Goal: Check status

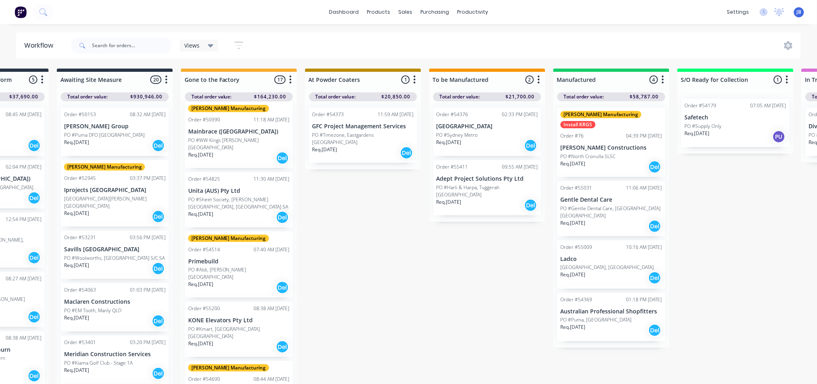
scroll to position [54, 0]
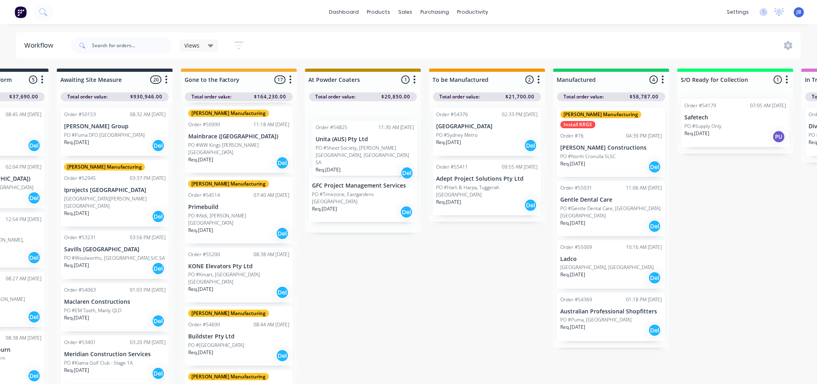
drag, startPoint x: 221, startPoint y: 189, endPoint x: 365, endPoint y: 133, distance: 154.6
click at [365, 133] on div "Submitted 6 Status colour #273444 hex #273444 Save Cancel Summaries Total order…" at bounding box center [567, 229] width 1812 height 320
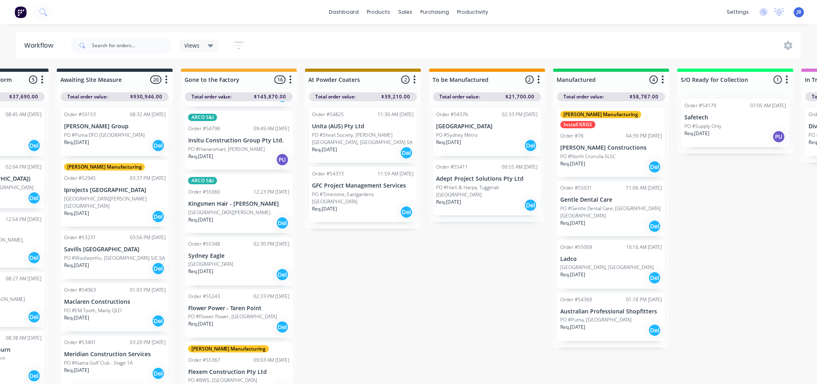
scroll to position [430, 0]
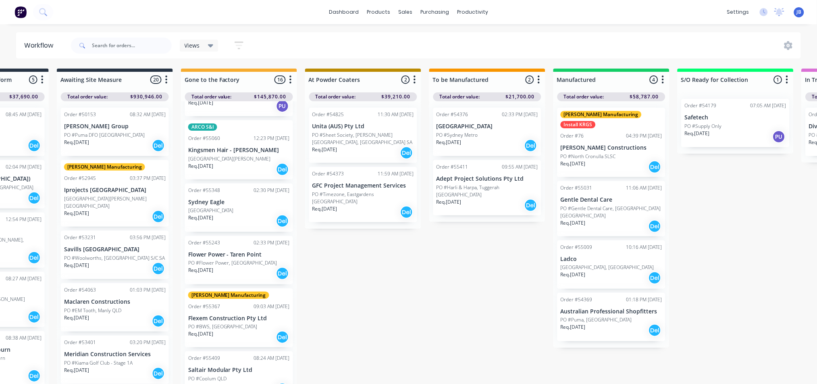
click at [240, 207] on div "[GEOGRAPHIC_DATA]" at bounding box center [239, 210] width 102 height 7
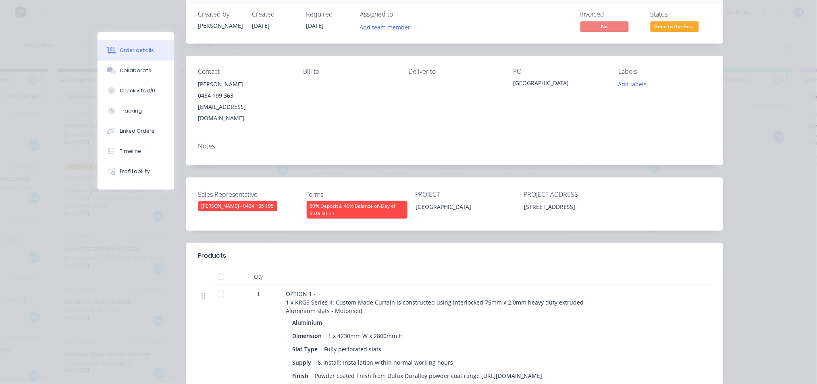
scroll to position [0, 0]
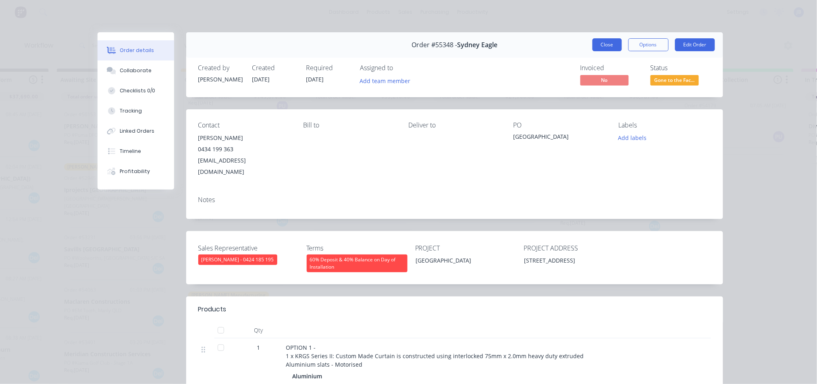
click at [605, 44] on button "Close" at bounding box center [607, 44] width 29 height 13
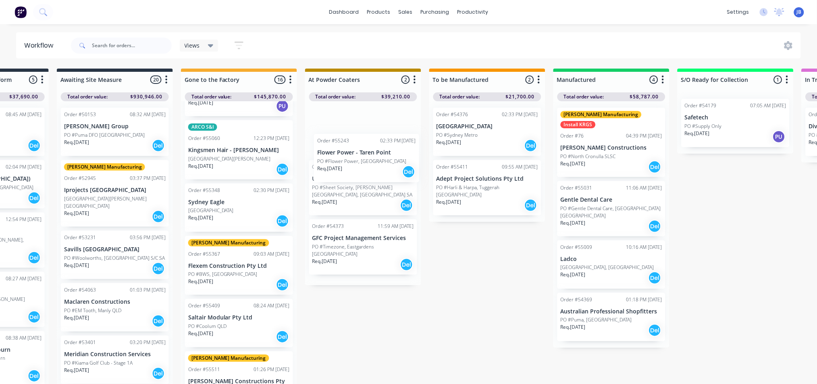
drag, startPoint x: 230, startPoint y: 238, endPoint x: 362, endPoint y: 158, distance: 155.0
click at [362, 158] on div "Submitted 6 Status colour #273444 hex #273444 Save Cancel Summaries Total order…" at bounding box center [567, 229] width 1812 height 320
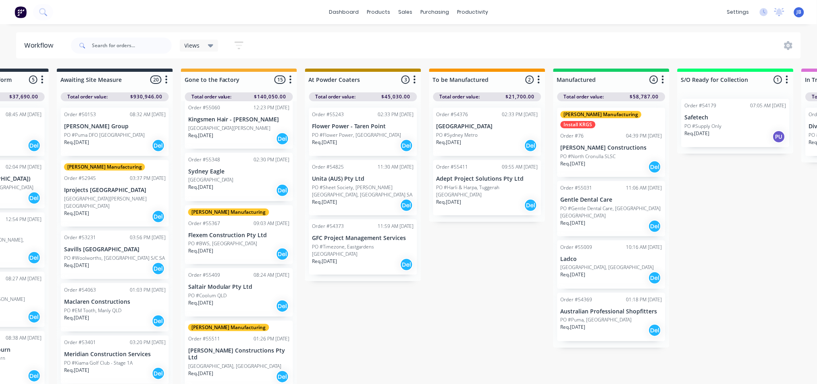
scroll to position [484, 0]
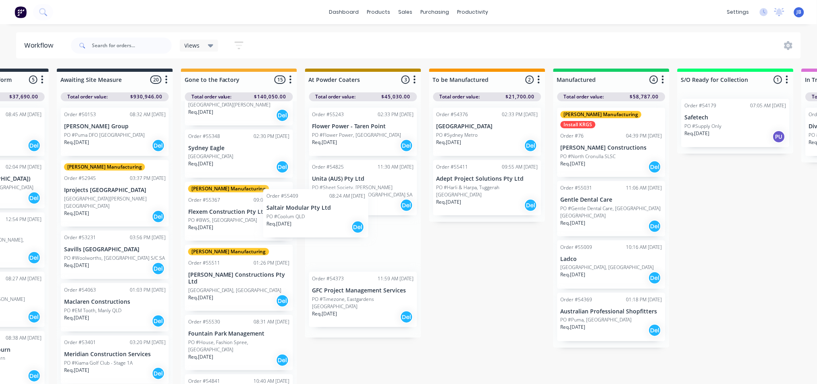
drag, startPoint x: 211, startPoint y: 260, endPoint x: 346, endPoint y: 217, distance: 142.1
click at [346, 217] on div "Submitted 6 Status colour #273444 hex #273444 Save Cancel Summaries Total order…" at bounding box center [567, 229] width 1812 height 320
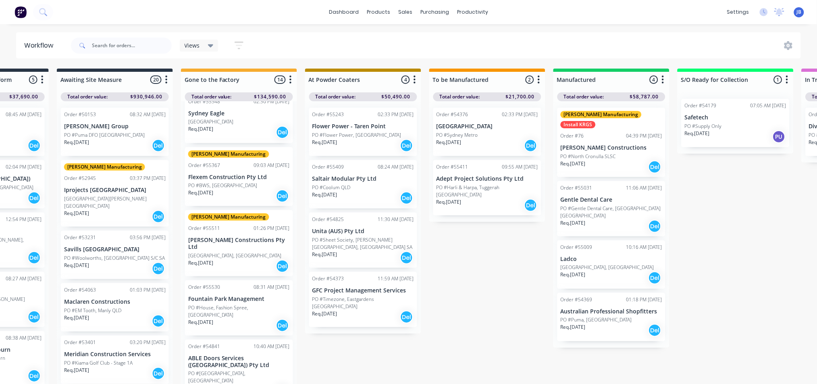
scroll to position [547, 0]
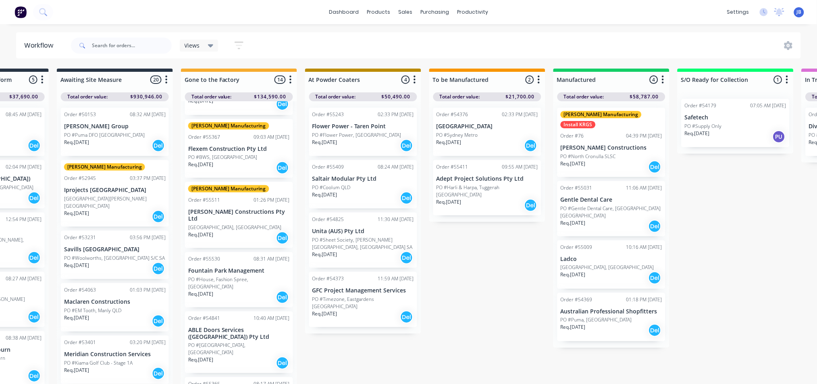
click at [237, 290] on div "Req. 29/09/25 Del" at bounding box center [239, 297] width 102 height 14
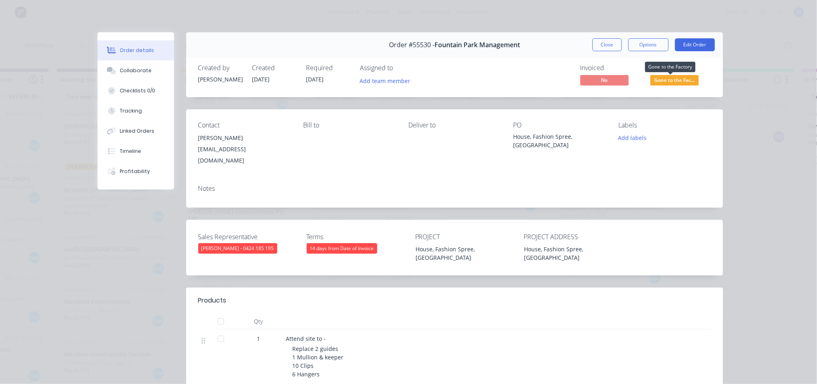
click at [678, 78] on span "Gone to the Fac..." at bounding box center [675, 80] width 48 height 10
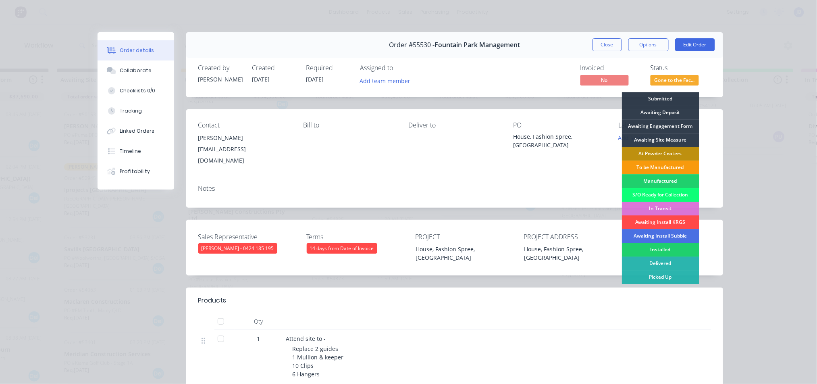
click at [642, 218] on div "Awaiting Install KRGS" at bounding box center [660, 222] width 77 height 14
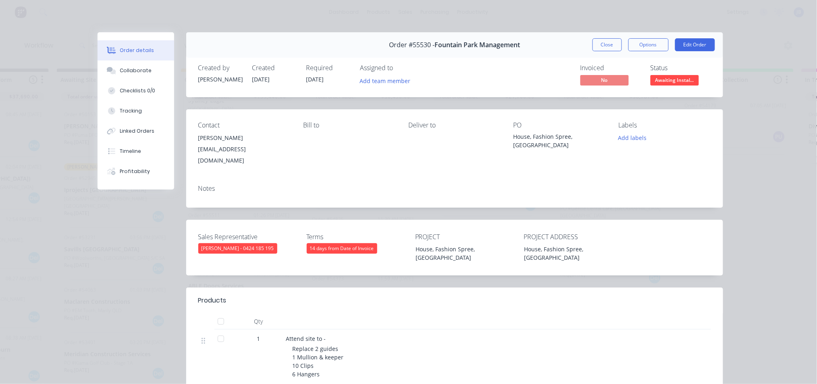
scroll to position [495, 0]
click at [601, 46] on button "Close" at bounding box center [607, 44] width 29 height 13
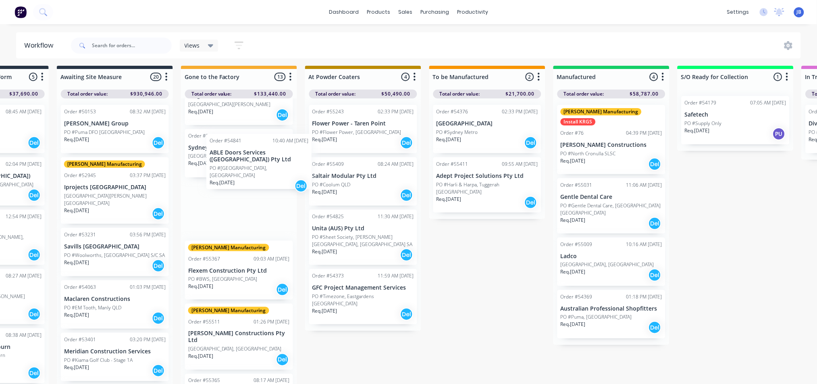
scroll to position [478, 0]
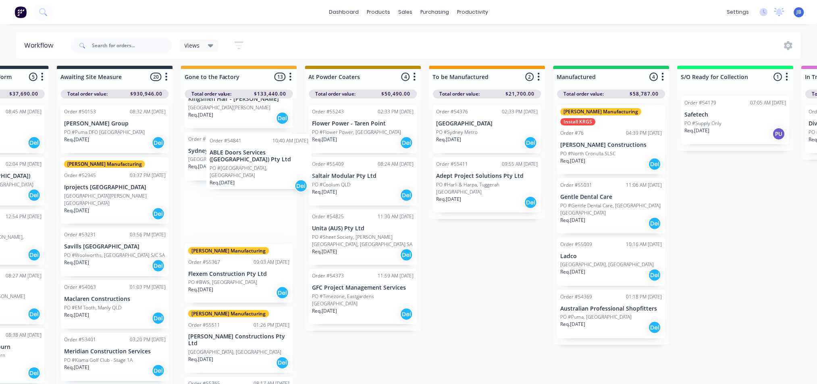
drag, startPoint x: 247, startPoint y: 307, endPoint x: 272, endPoint y: 158, distance: 150.8
click at [272, 158] on div "Order #53118 08:59 AM 17/07/25 Hastings Deering PO #Brisbane Req. 03/02/25 Del …" at bounding box center [239, 241] width 116 height 287
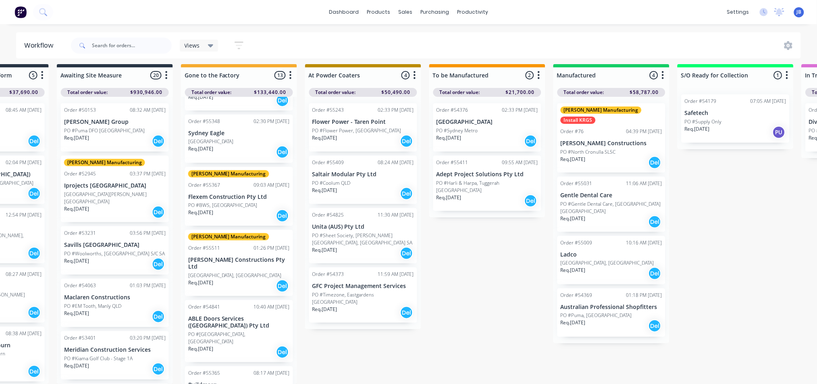
scroll to position [12, 333]
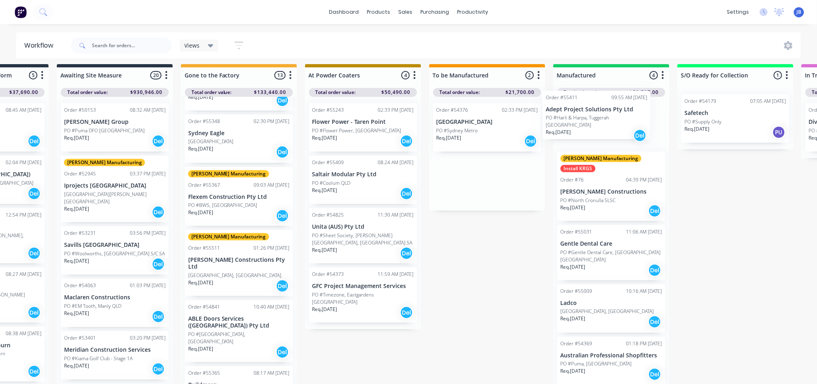
drag, startPoint x: 480, startPoint y: 178, endPoint x: 595, endPoint y: 118, distance: 130.5
click at [595, 118] on div "Submitted 6 Status colour #273444 hex #273444 Save Cancel Summaries Total order…" at bounding box center [567, 224] width 1812 height 320
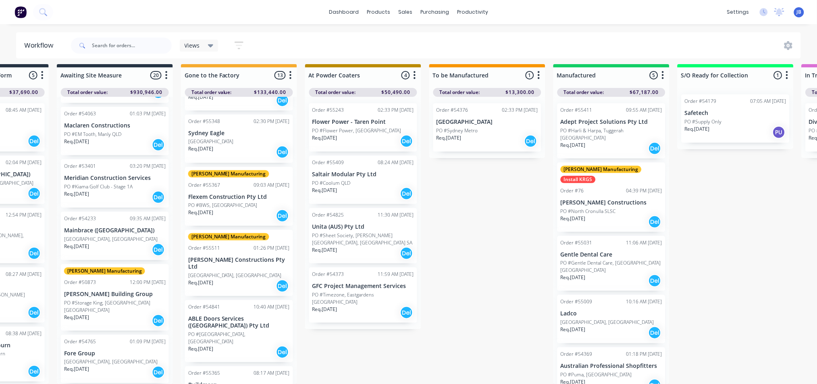
scroll to position [0, 0]
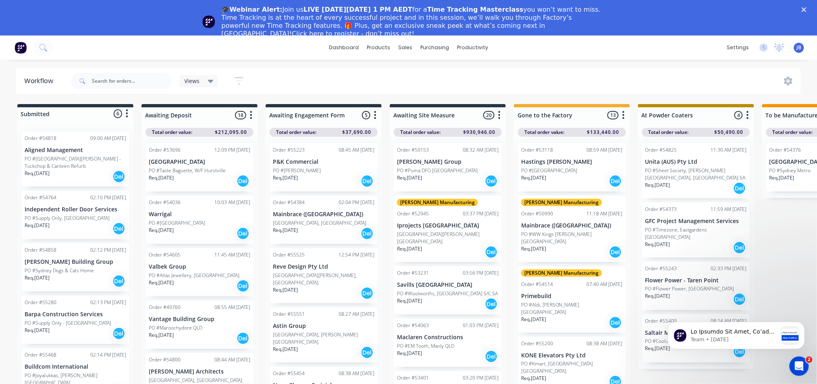
click at [807, 9] on icon "Close" at bounding box center [804, 9] width 5 height 5
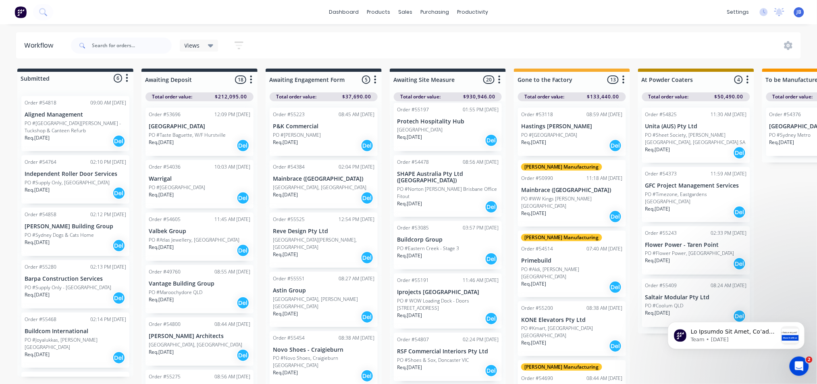
scroll to position [484, 0]
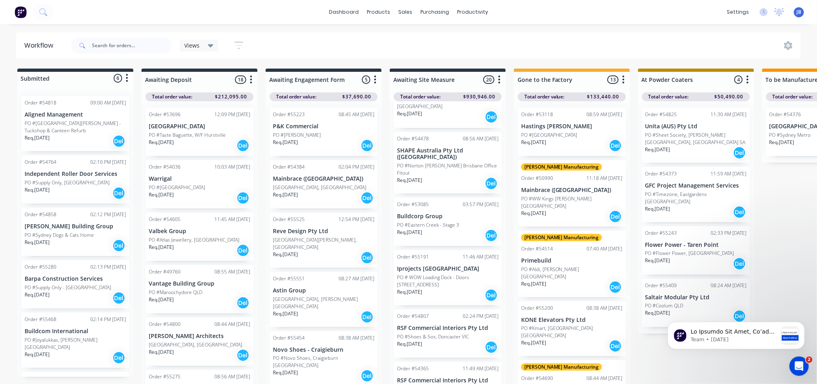
click at [467, 274] on p "PO # WOW Loading Dock - Doors [STREET_ADDRESS]" at bounding box center [448, 281] width 102 height 15
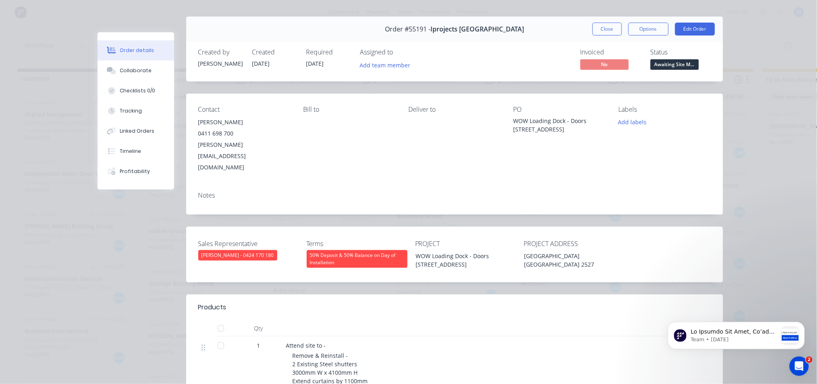
scroll to position [0, 0]
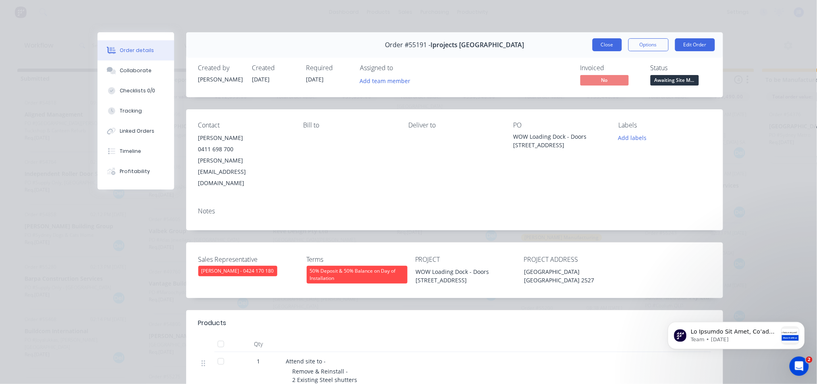
click at [595, 46] on button "Close" at bounding box center [607, 44] width 29 height 13
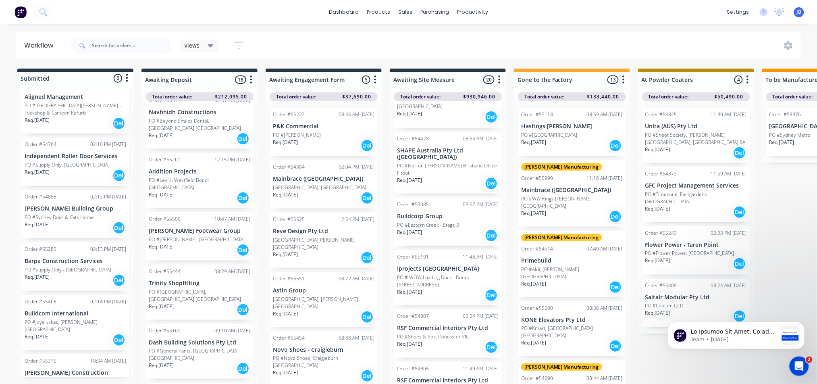
scroll to position [34, 0]
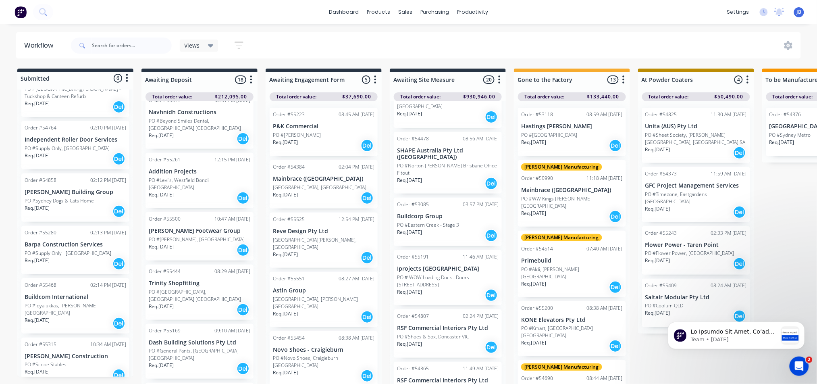
click at [75, 302] on p "PO #Joyalukkas, [PERSON_NAME][GEOGRAPHIC_DATA]" at bounding box center [76, 309] width 102 height 15
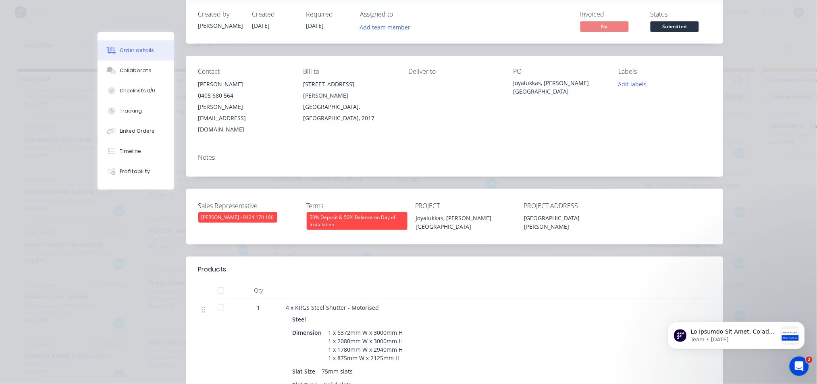
scroll to position [0, 0]
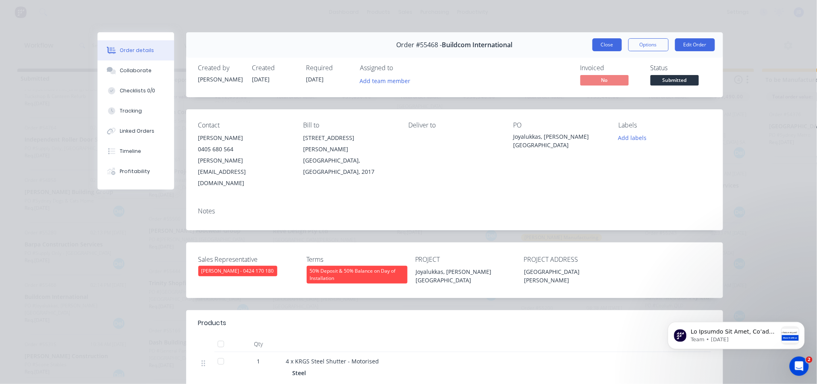
click at [604, 49] on button "Close" at bounding box center [607, 44] width 29 height 13
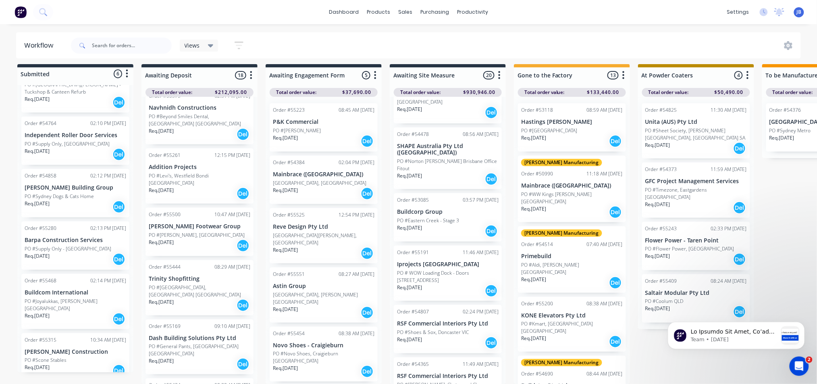
scroll to position [12, 0]
click at [48, 364] on p "Req. [DATE]" at bounding box center [37, 367] width 25 height 7
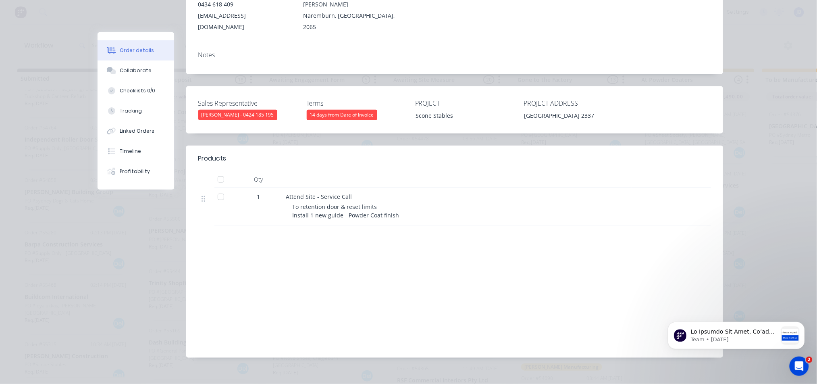
scroll to position [0, 0]
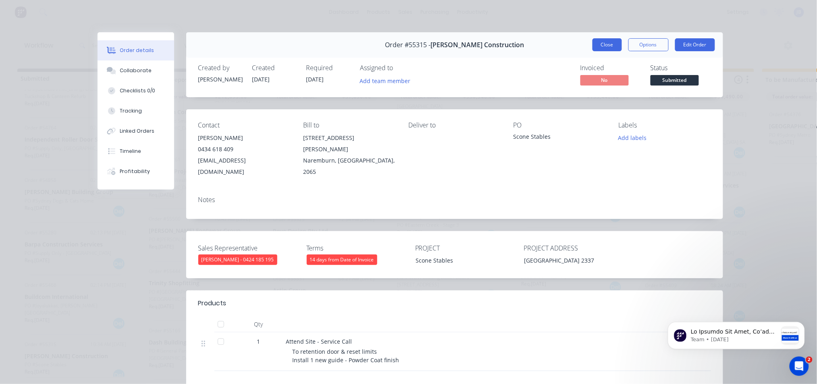
click at [611, 41] on button "Close" at bounding box center [607, 44] width 29 height 13
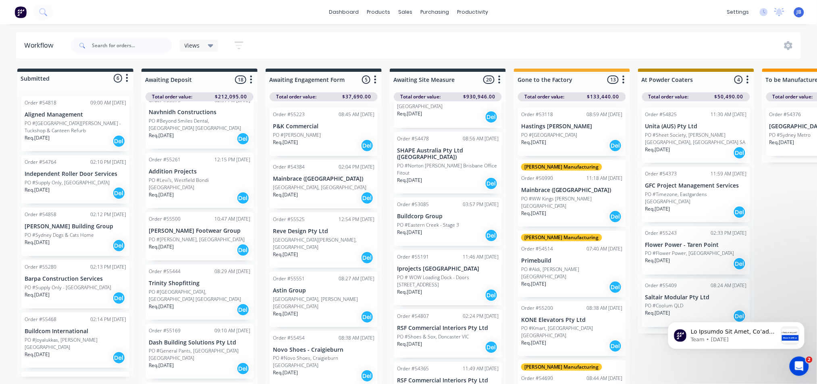
click at [106, 173] on p "Independent Roller Door Services" at bounding box center [76, 173] width 102 height 7
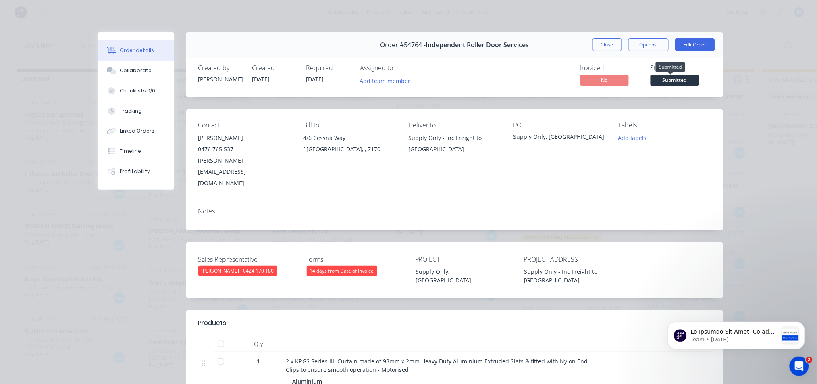
click at [665, 83] on span "Submitted" at bounding box center [675, 80] width 48 height 10
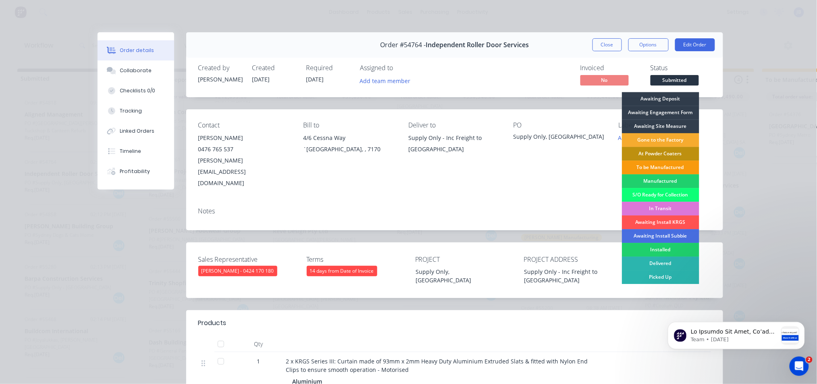
click at [650, 137] on div "Gone to the Factory" at bounding box center [660, 140] width 77 height 14
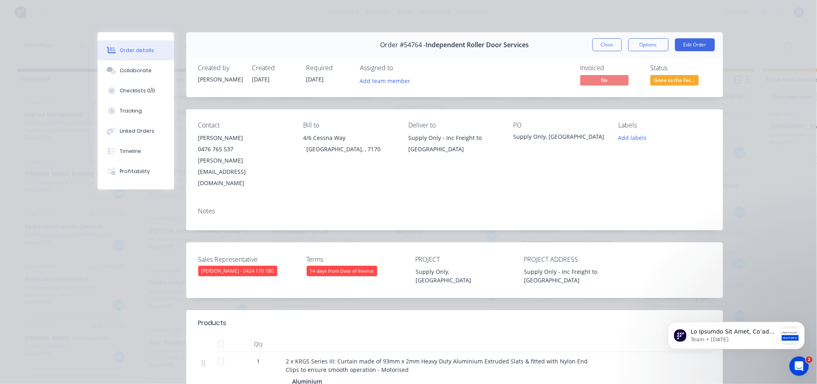
click at [76, 247] on div "Order details Collaborate Checklists 0/0 Tracking Linked Orders Timeline Profit…" at bounding box center [408, 192] width 817 height 384
click at [593, 48] on button "Close" at bounding box center [607, 44] width 29 height 13
